Goal: Task Accomplishment & Management: Use online tool/utility

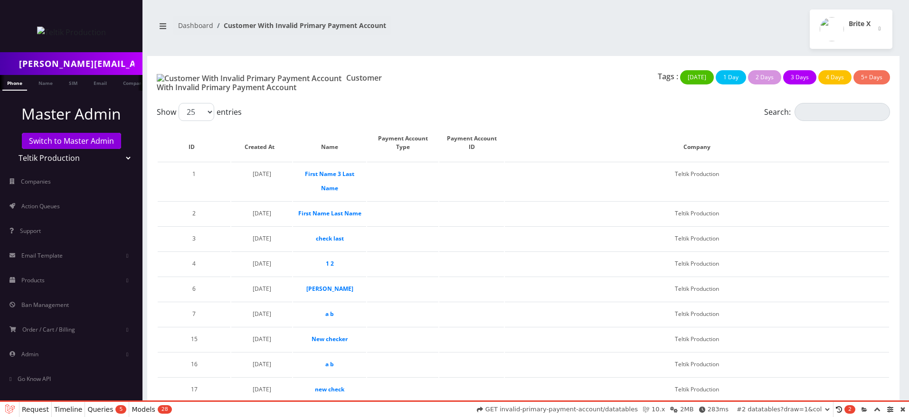
select select "01K457013JQSGYEK51CWPMMRZN"
select select "01K4570J93MB2YEK4NKES33317"
